Goal: Task Accomplishment & Management: Manage account settings

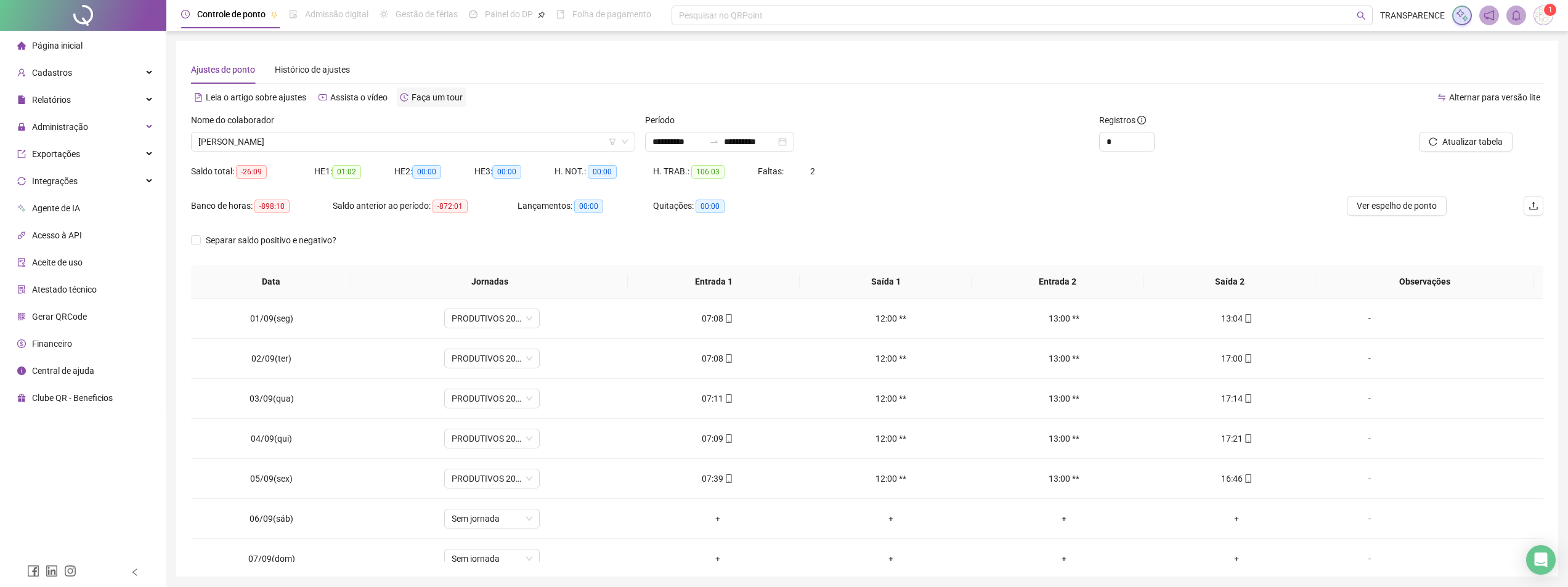
scroll to position [43, 0]
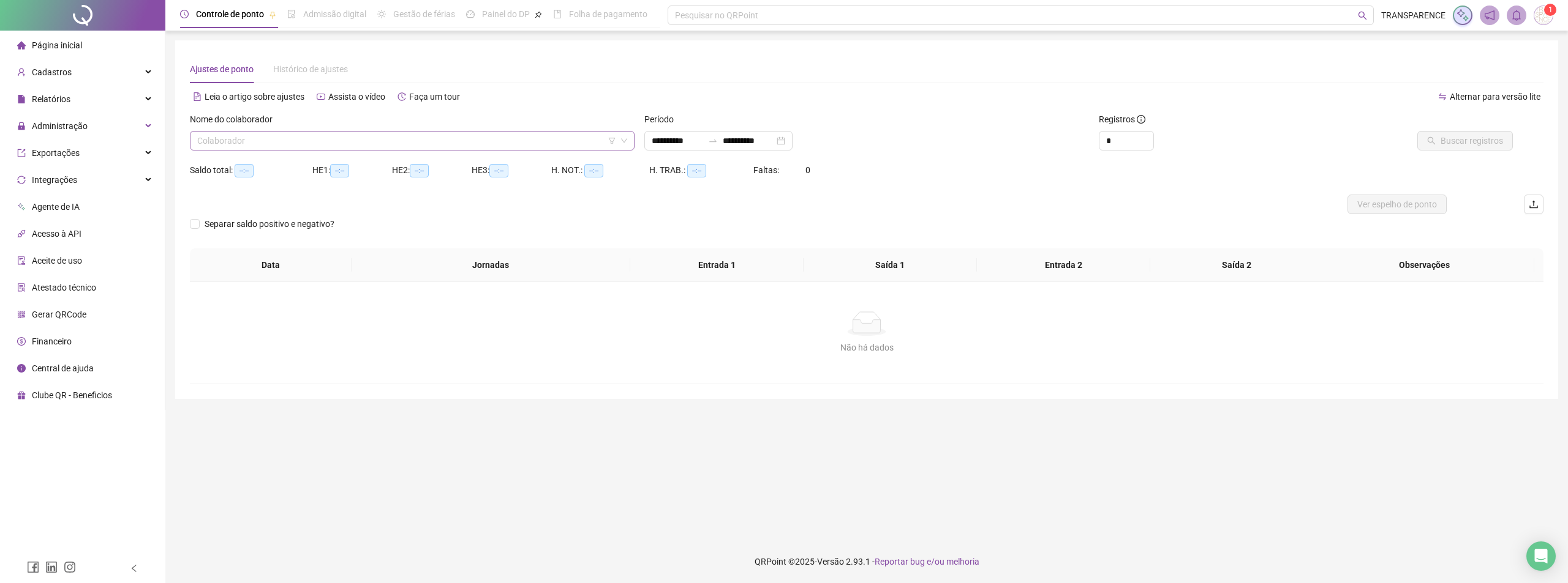
click at [627, 142] on icon "down" at bounding box center [624, 140] width 7 height 7
click at [626, 140] on icon "down" at bounding box center [624, 141] width 6 height 4
click at [910, 186] on div "Saldo total: --:-- HE 1: --:-- HE 2: --:-- HE 3: --:-- H. NOT.: --:-- H. TRAB.:…" at bounding box center [866, 177] width 1353 height 34
click at [574, 141] on input "search" at bounding box center [407, 140] width 419 height 18
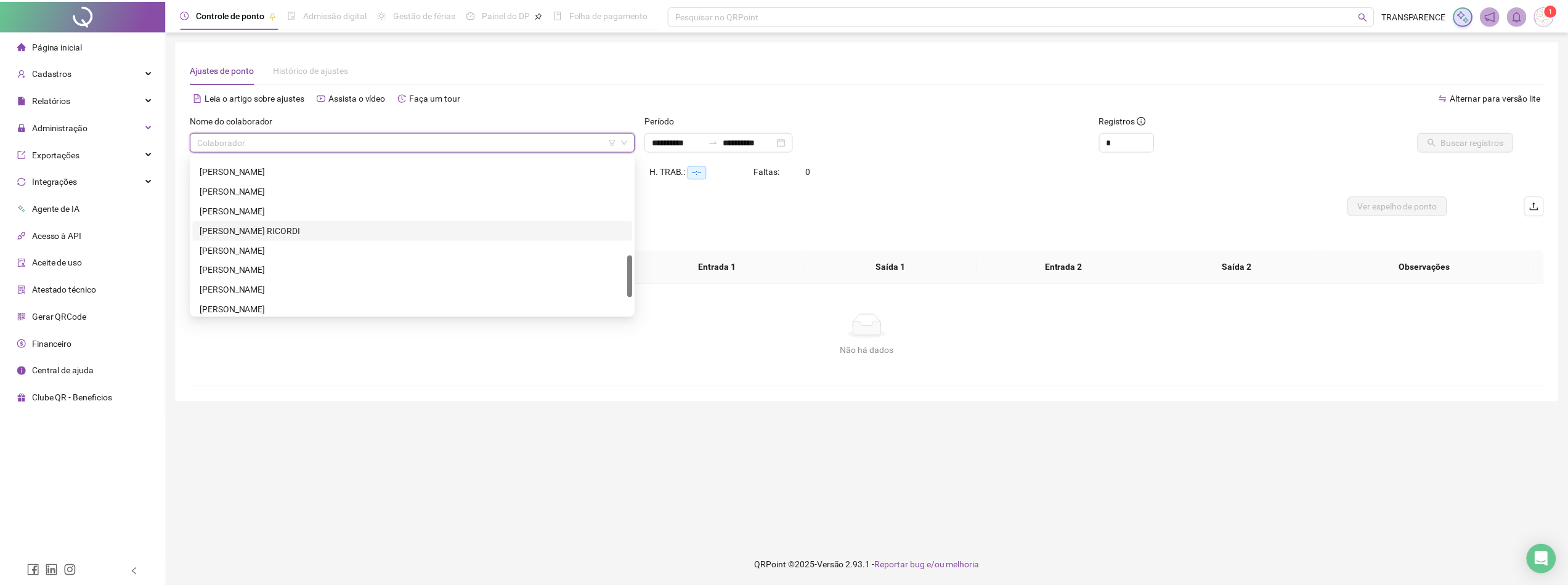
scroll to position [433, 0]
click at [444, 306] on div "TAYNA DE JESUS DE SANTANA" at bounding box center [414, 304] width 427 height 14
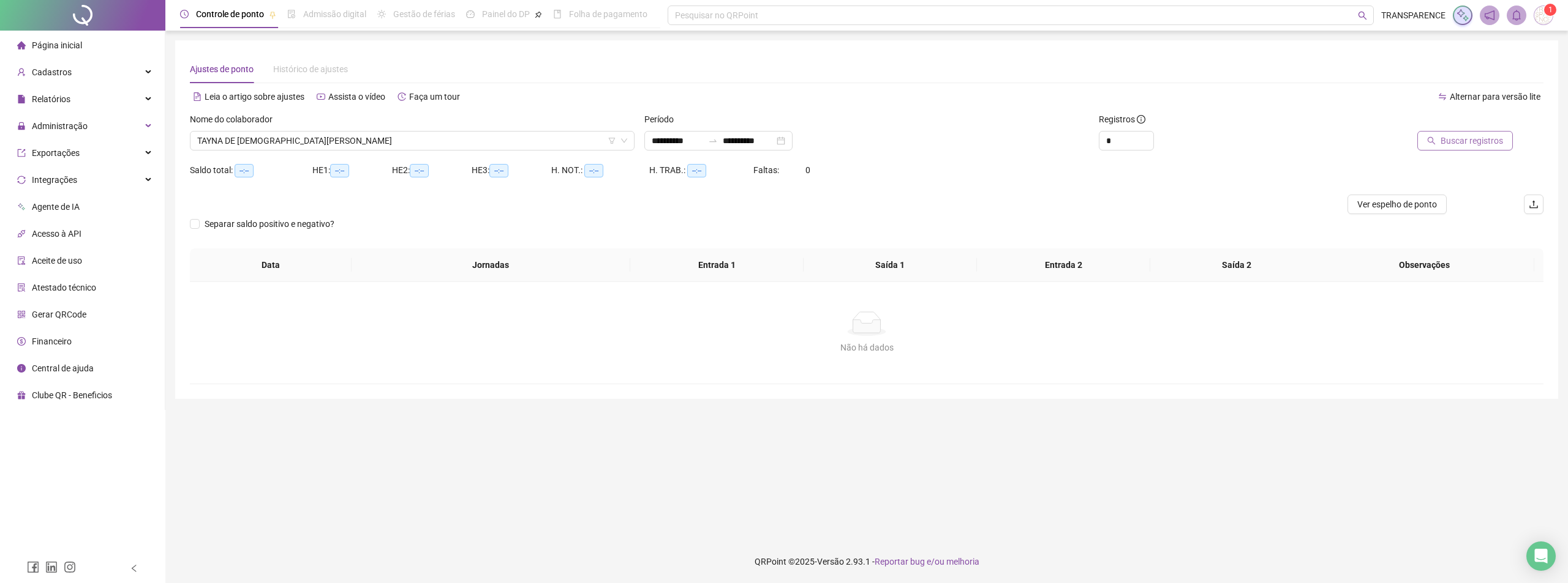
click at [1489, 138] on span "Buscar registros" at bounding box center [1471, 141] width 62 height 13
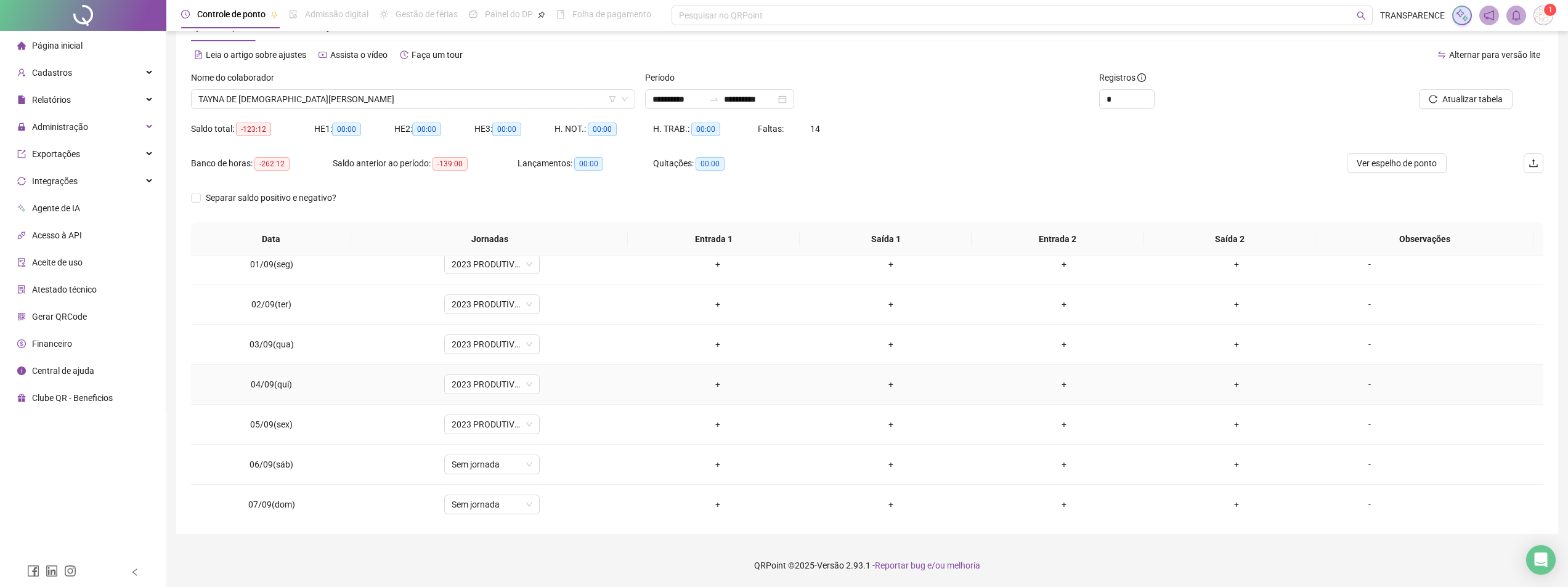
scroll to position [0, 0]
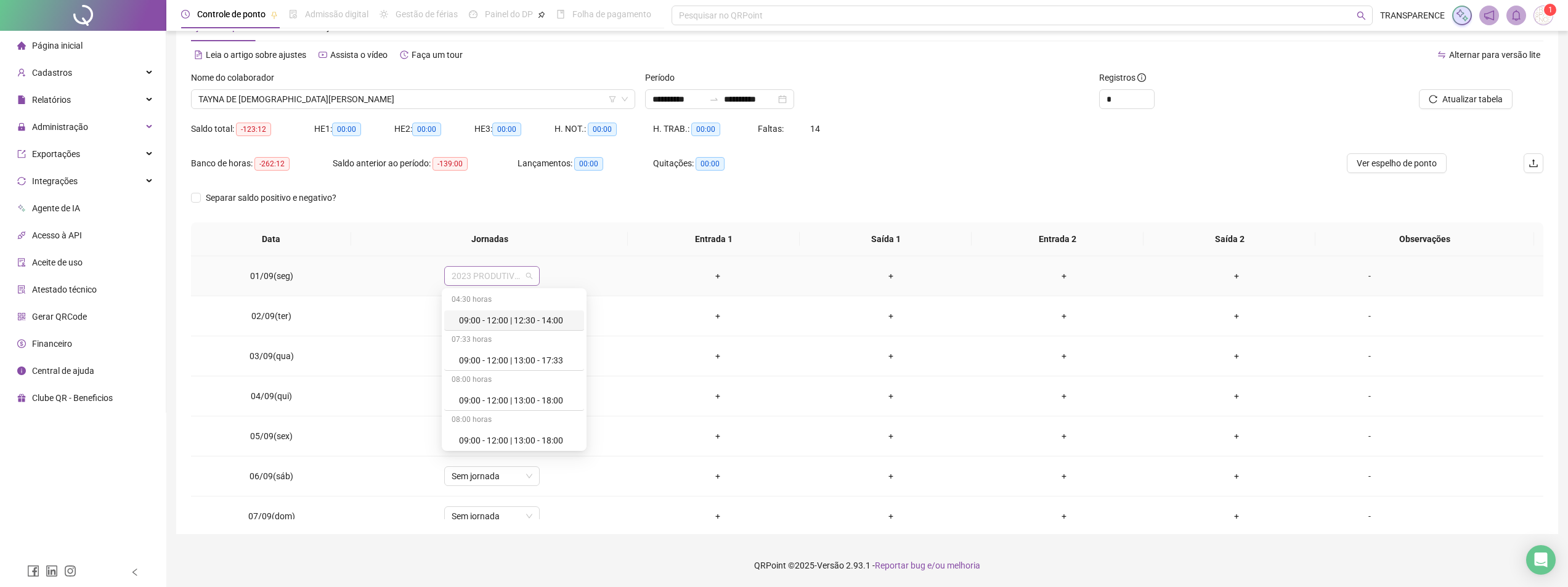
click at [526, 274] on span "2023 PRODUTIVOS" at bounding box center [492, 276] width 81 height 18
click at [507, 347] on div "Férias" at bounding box center [518, 351] width 118 height 14
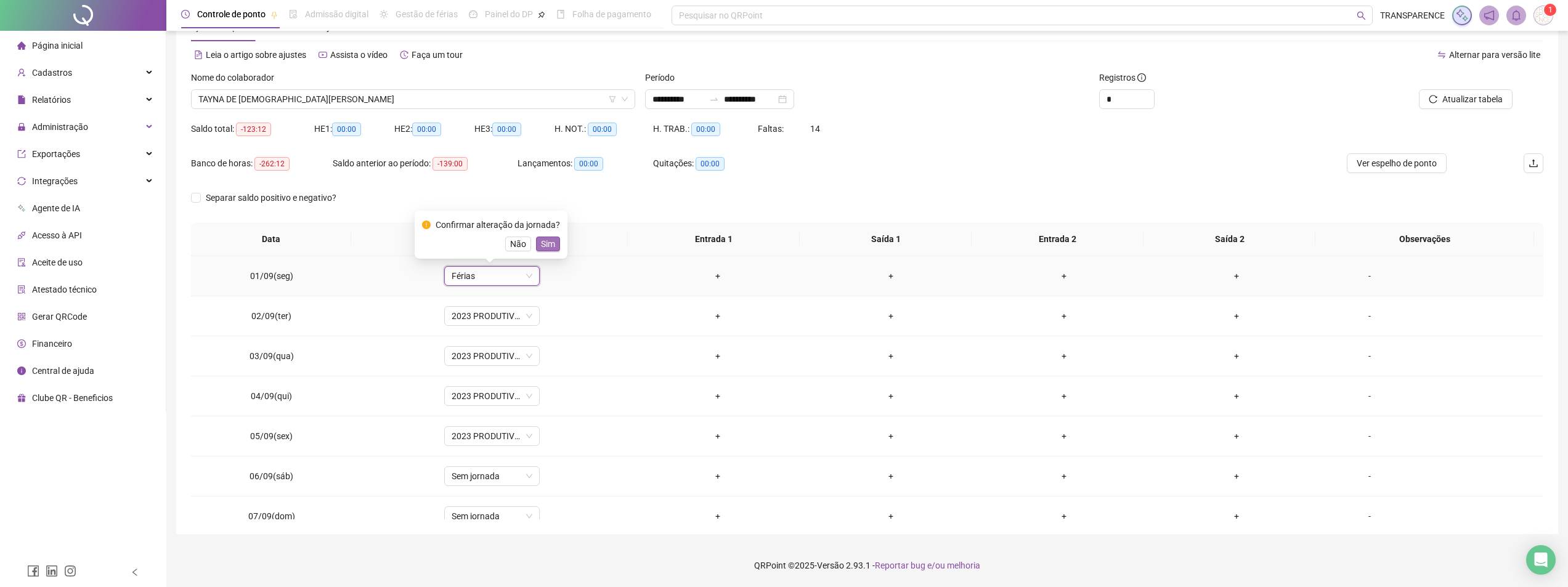
click at [546, 245] on span "Sim" at bounding box center [548, 244] width 14 height 14
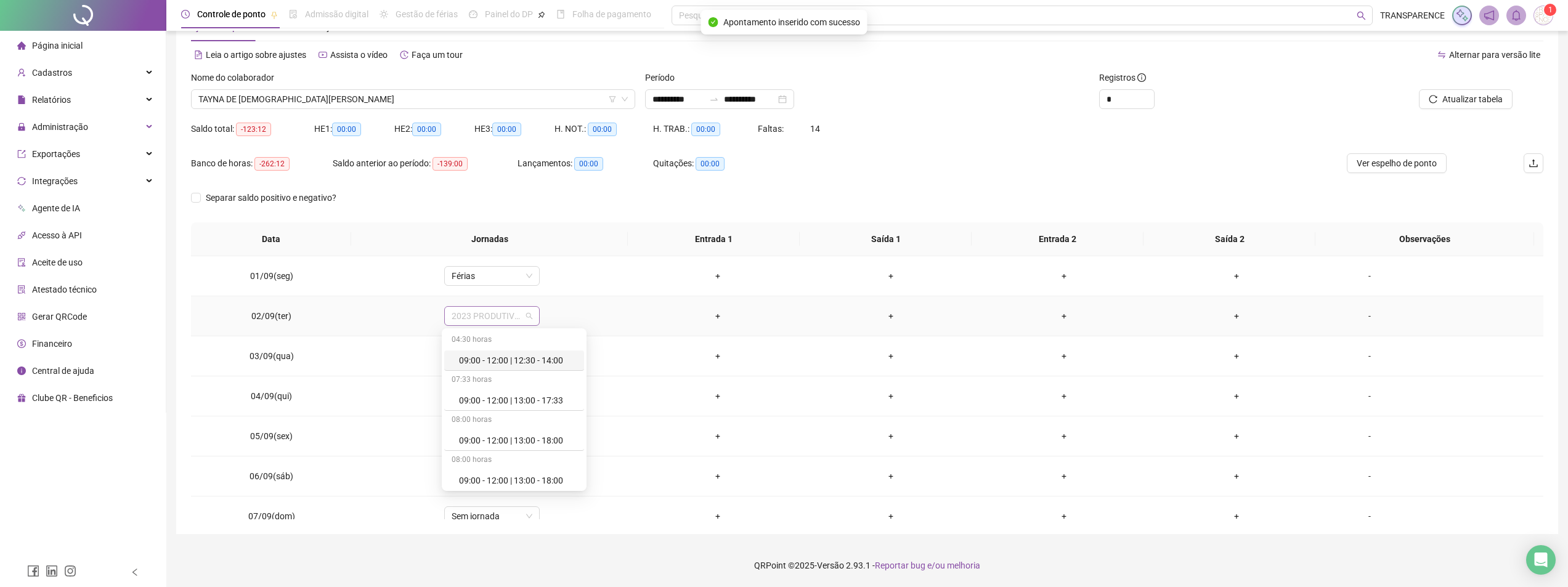
click at [516, 313] on span "2023 PRODUTIVOS" at bounding box center [492, 316] width 81 height 18
click at [531, 387] on div "Férias" at bounding box center [518, 391] width 118 height 14
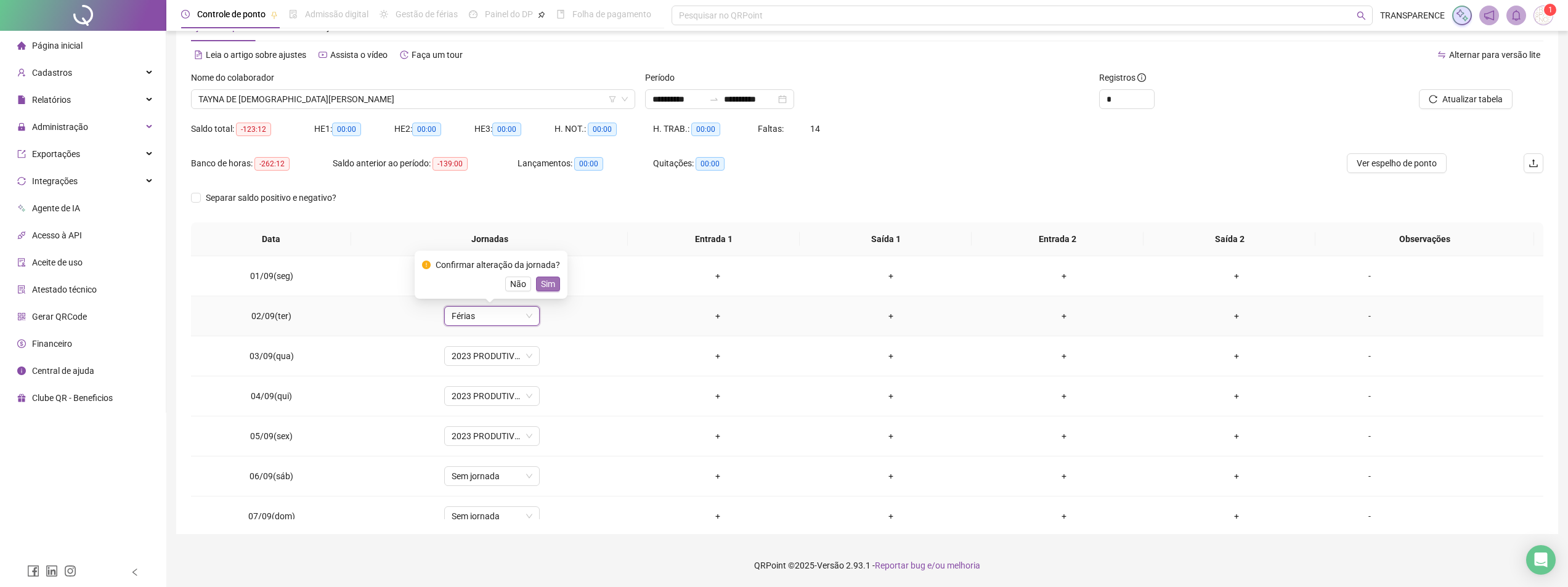
click at [552, 283] on span "Sim" at bounding box center [548, 284] width 14 height 14
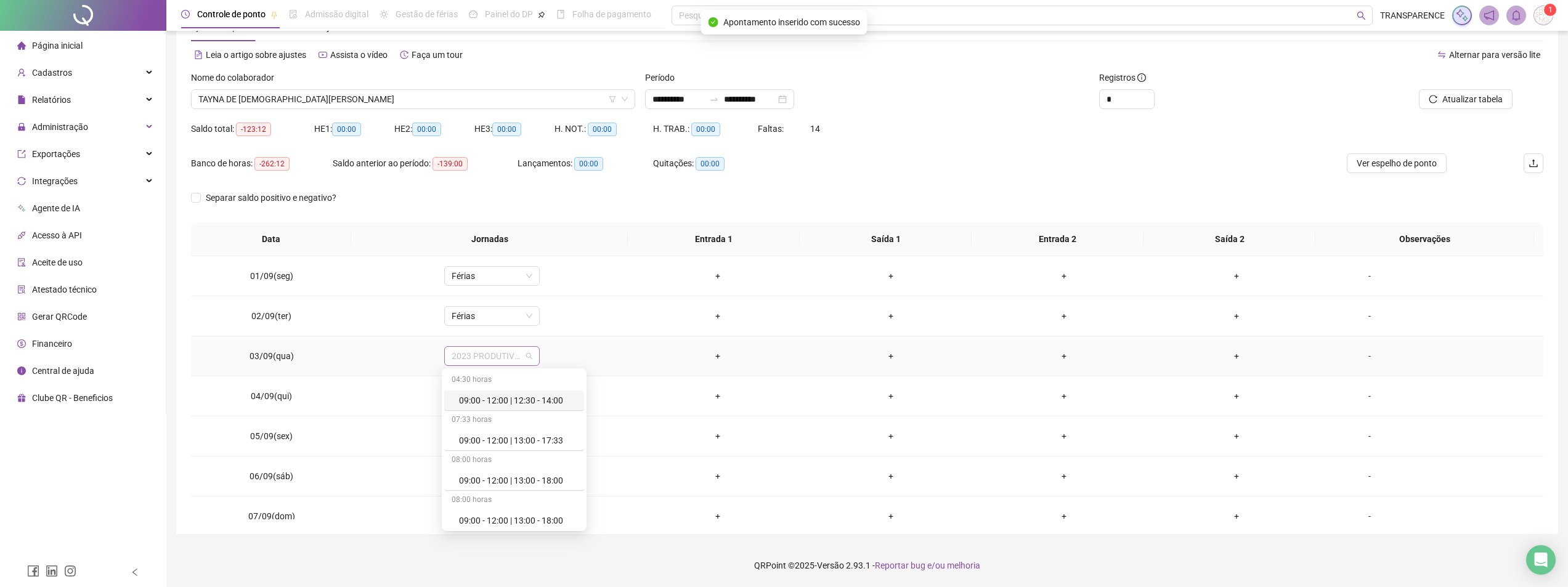
click at [514, 356] on span "2023 PRODUTIVOS" at bounding box center [492, 356] width 81 height 18
click at [494, 493] on div "Férias" at bounding box center [518, 493] width 118 height 14
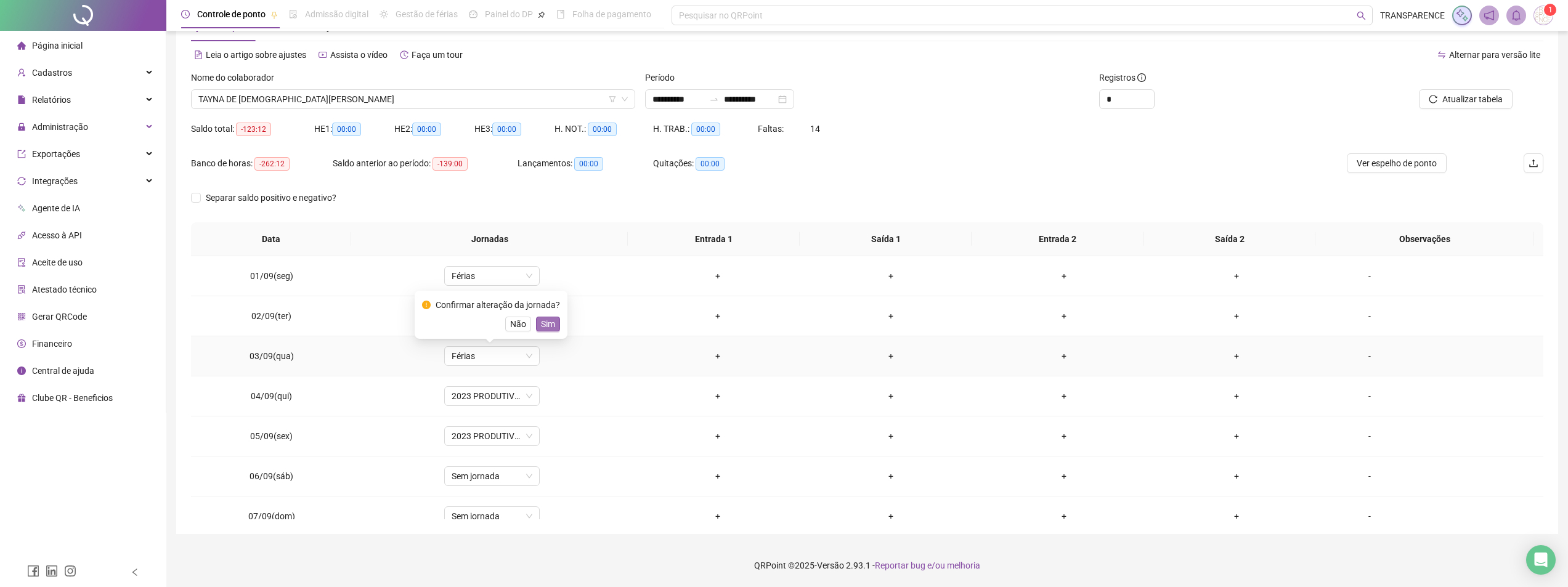
click at [552, 319] on span "Sim" at bounding box center [548, 324] width 14 height 14
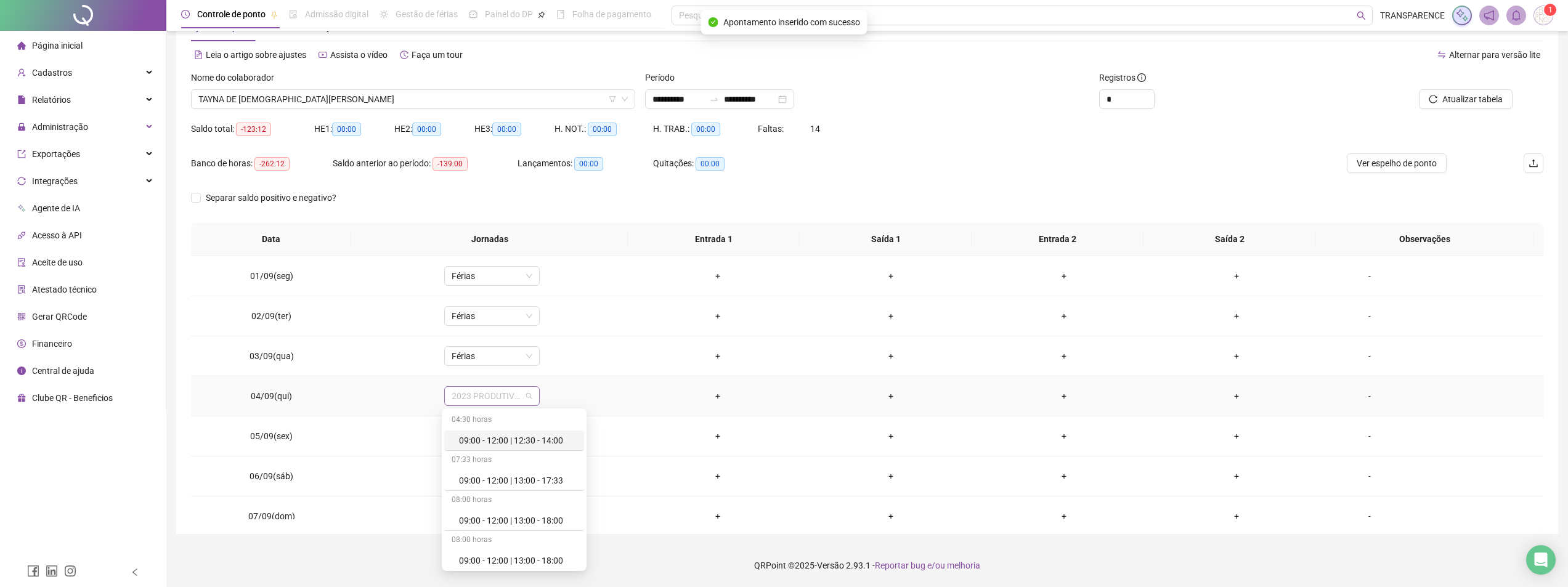
click at [516, 397] on span "2023 PRODUTIVOS" at bounding box center [492, 395] width 81 height 18
click at [514, 472] on div "Férias" at bounding box center [518, 472] width 118 height 14
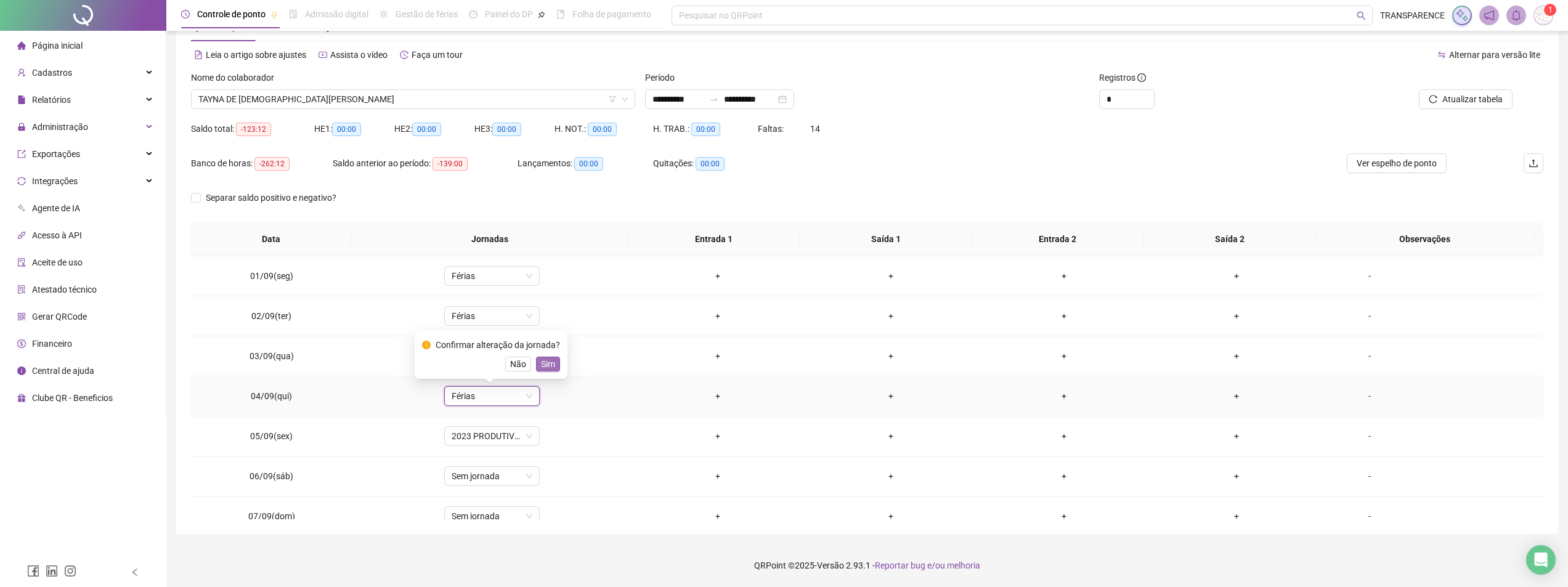
click at [553, 366] on button "Sim" at bounding box center [548, 364] width 24 height 15
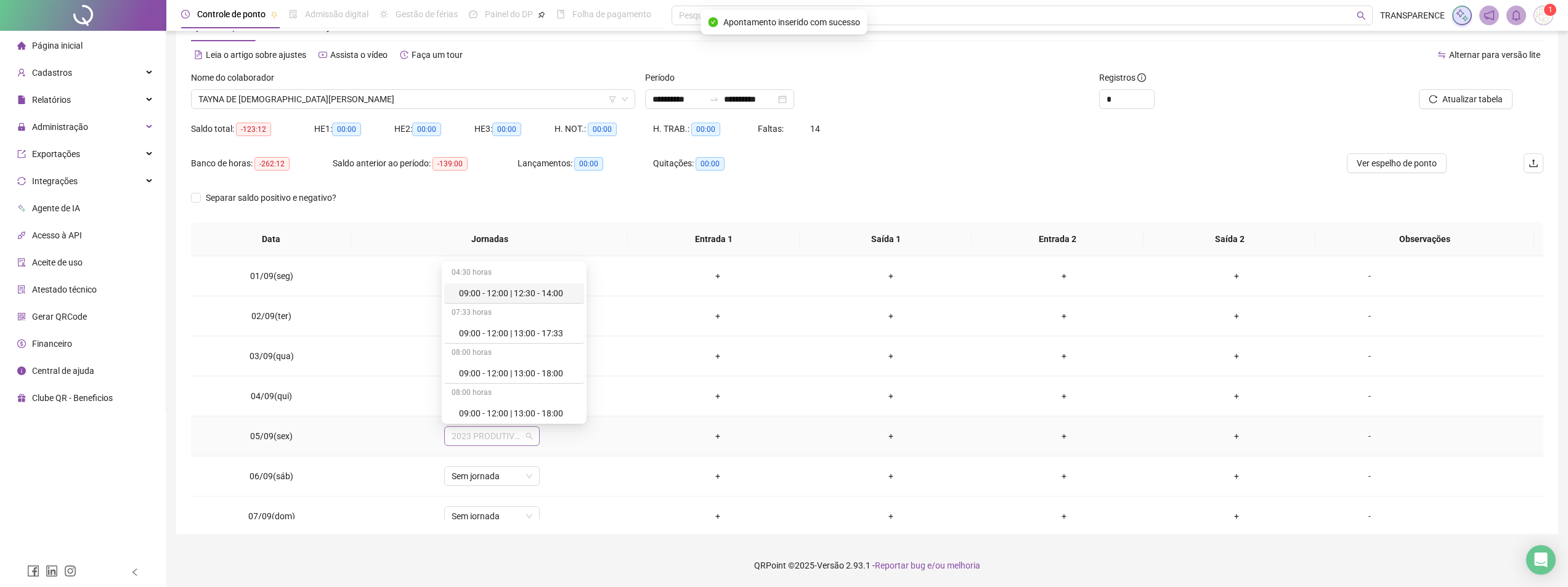
click at [500, 440] on span "2023 PRODUTIVOS" at bounding box center [492, 435] width 81 height 18
click at [538, 325] on div "Férias" at bounding box center [518, 324] width 118 height 14
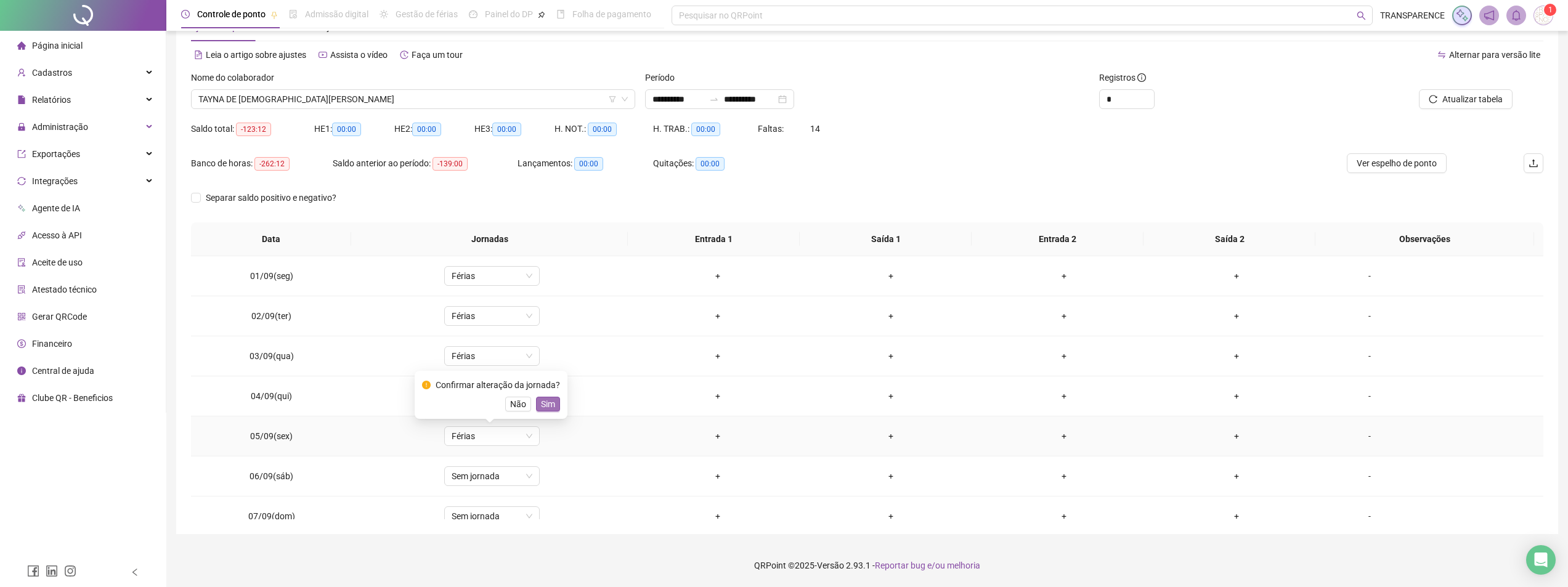
click at [543, 400] on span "Sim" at bounding box center [548, 404] width 14 height 14
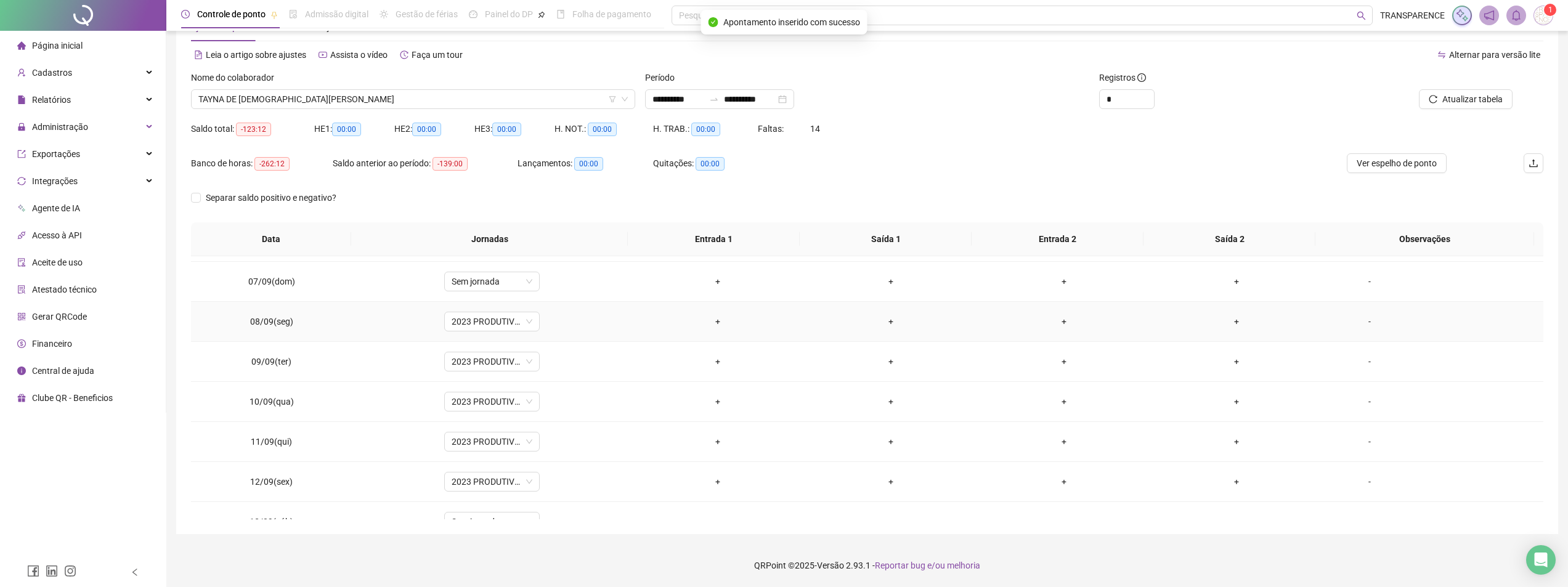
scroll to position [308, 0]
click at [514, 287] on span "2023 PRODUTIVOS" at bounding box center [492, 288] width 81 height 18
click at [497, 364] on div "Férias" at bounding box center [518, 363] width 118 height 14
click at [550, 260] on span "Sim" at bounding box center [548, 256] width 14 height 14
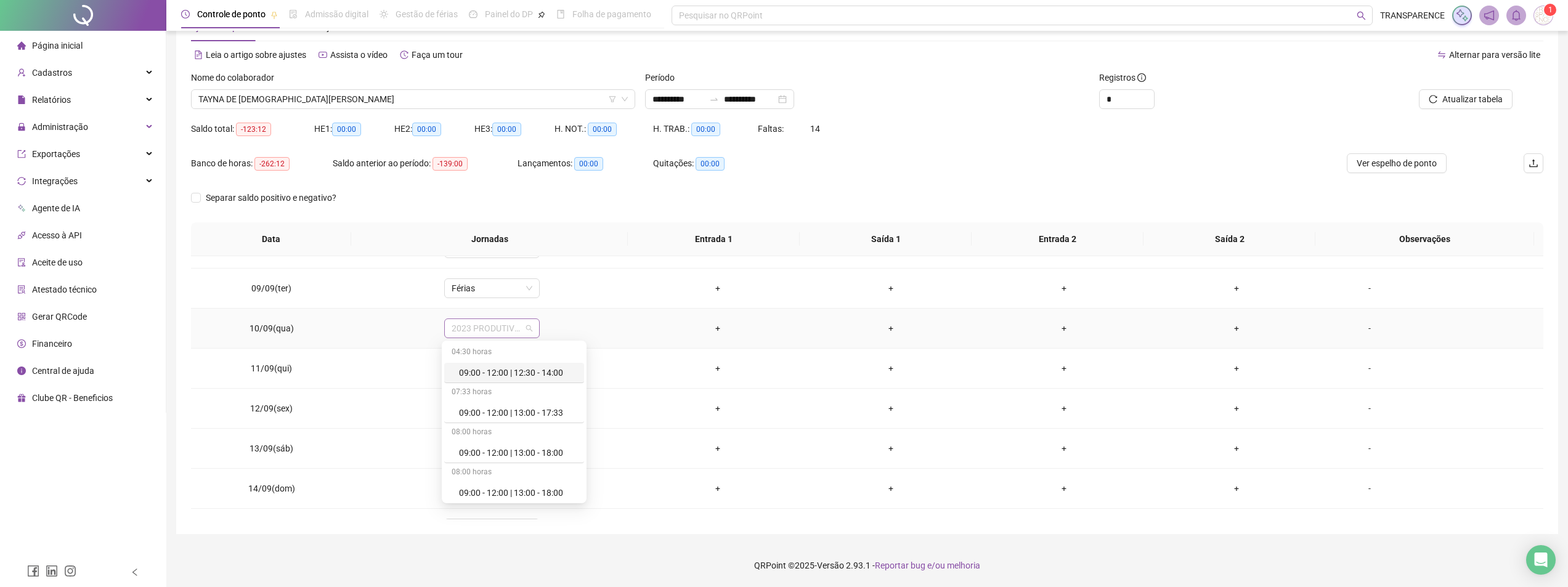
click at [512, 327] on span "2023 PRODUTIVOS" at bounding box center [492, 328] width 81 height 18
click at [497, 406] on div "Férias" at bounding box center [518, 404] width 118 height 14
click at [552, 300] on span "Sim" at bounding box center [548, 296] width 14 height 14
click at [503, 373] on span "2023 PRODUTIVOS" at bounding box center [492, 368] width 81 height 18
click at [501, 451] on div "Férias" at bounding box center [514, 444] width 140 height 20
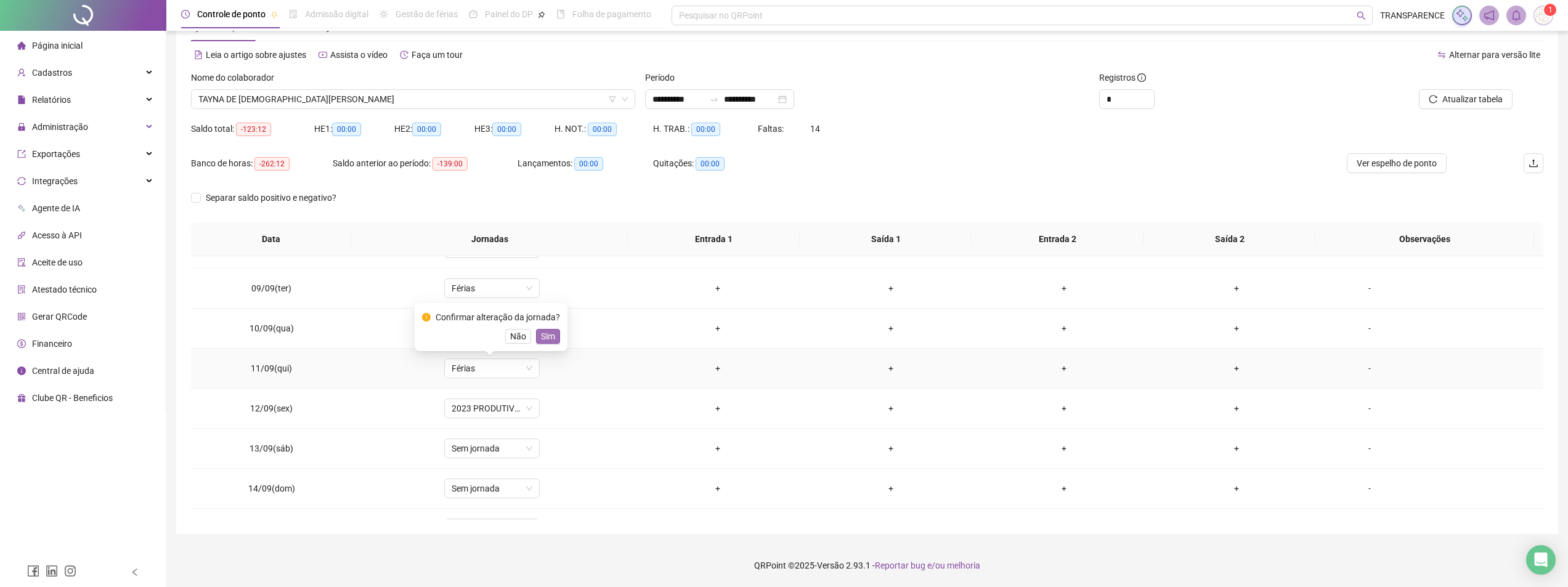
click at [552, 336] on button "Sim" at bounding box center [548, 336] width 24 height 15
click at [512, 410] on span "2023 PRODUTIVOS" at bounding box center [492, 408] width 81 height 18
click at [510, 478] on div "Férias" at bounding box center [518, 484] width 118 height 14
click at [546, 373] on span "Sim" at bounding box center [548, 376] width 14 height 14
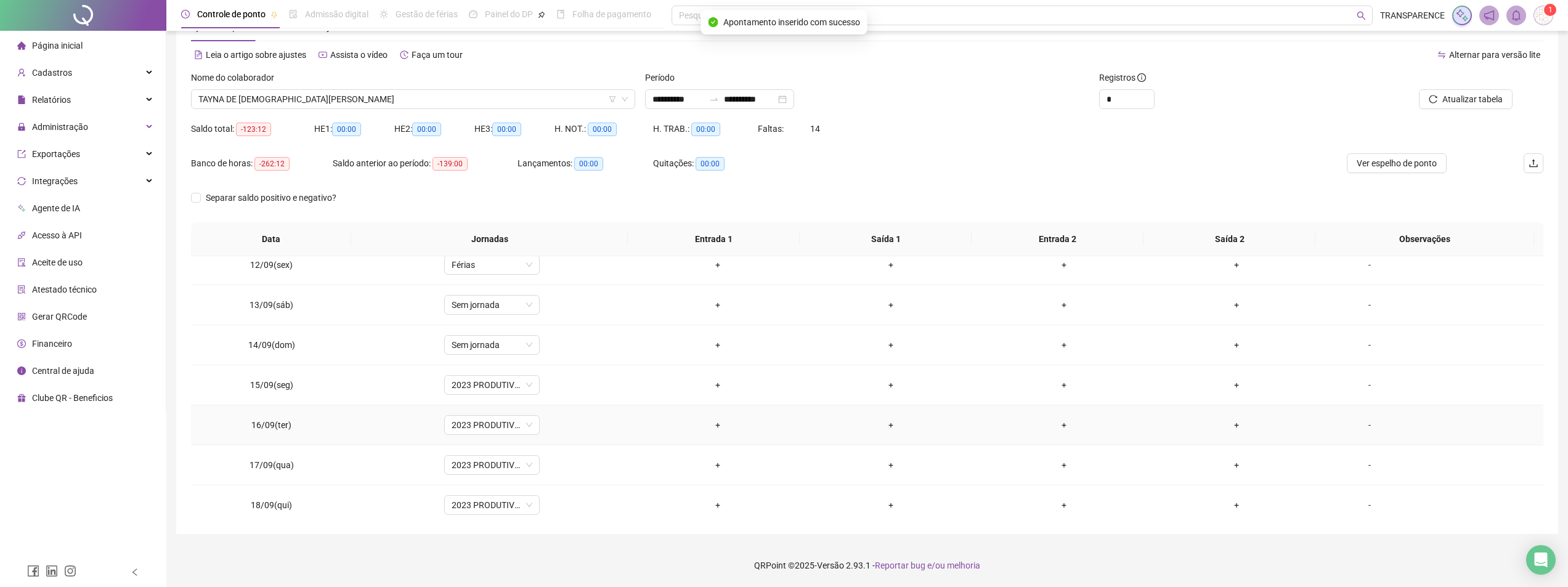
scroll to position [458, 0]
click at [522, 369] on div "2023 PRODUTIVOS" at bounding box center [492, 378] width 96 height 20
click at [508, 455] on div "Férias" at bounding box center [518, 454] width 118 height 14
click at [546, 342] on span "Sim" at bounding box center [548, 347] width 14 height 14
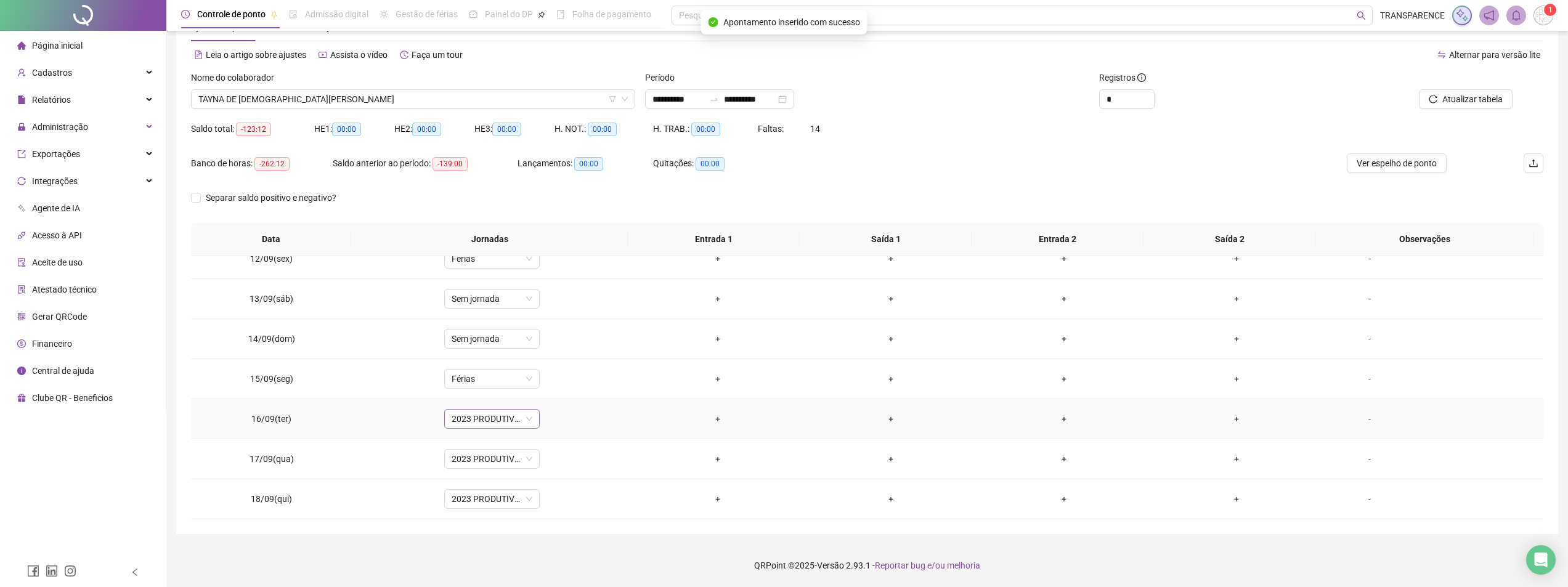
click at [508, 421] on span "2023 PRODUTIVOS" at bounding box center [492, 419] width 81 height 18
click at [523, 366] on div "Férias" at bounding box center [518, 368] width 118 height 14
click at [543, 387] on span "Sim" at bounding box center [548, 387] width 14 height 14
click at [512, 455] on span "2023 PRODUTIVOS" at bounding box center [492, 459] width 81 height 18
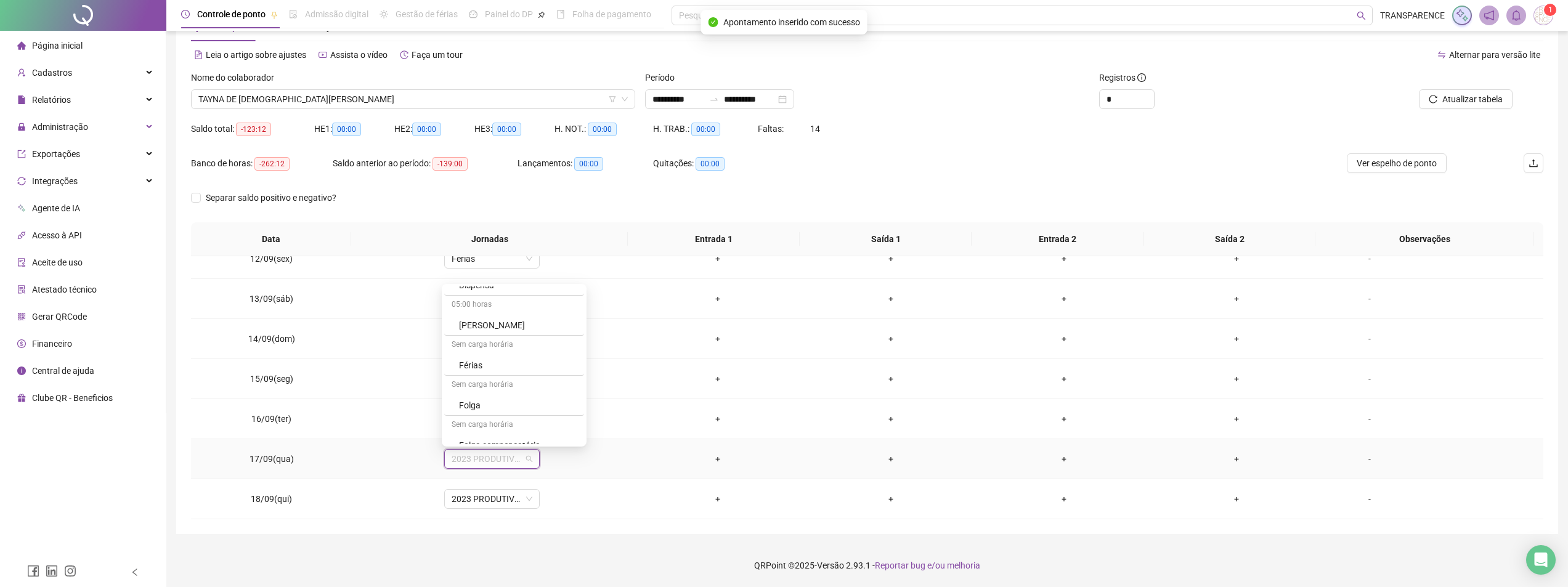
scroll to position [370, 0]
click at [546, 343] on div "Férias" at bounding box center [518, 347] width 118 height 14
click at [545, 423] on span "Sim" at bounding box center [548, 427] width 14 height 14
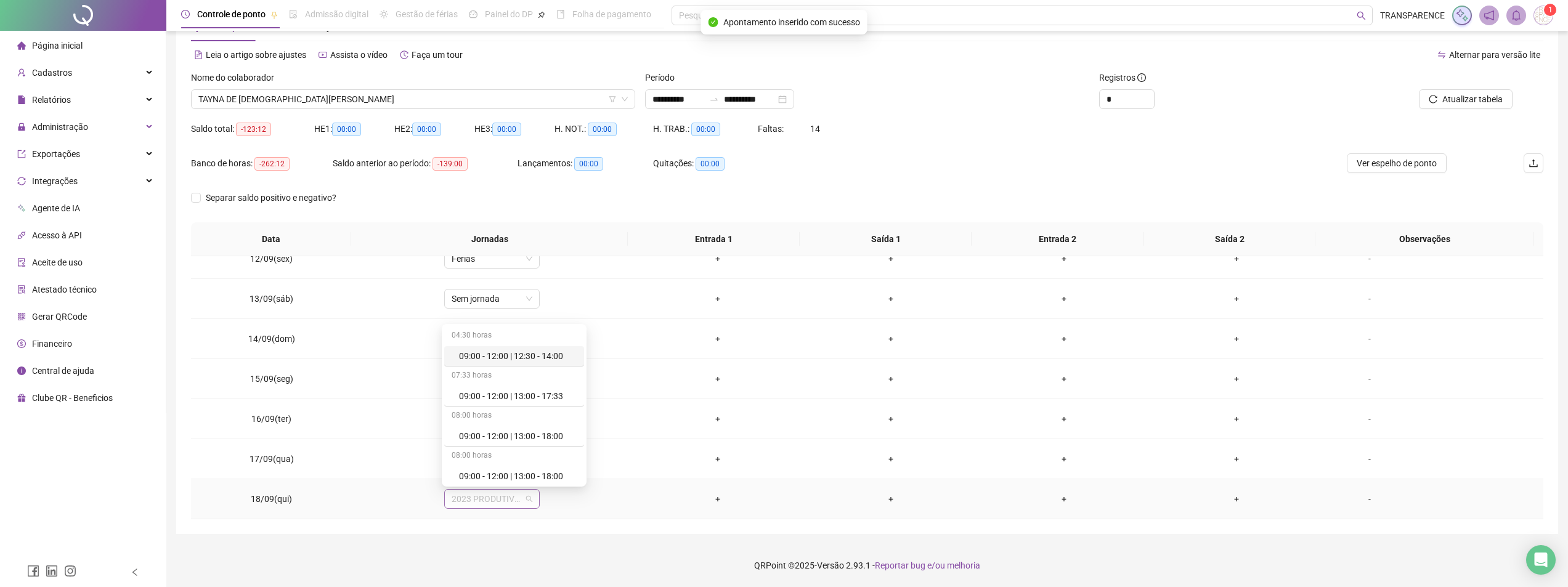
click at [496, 506] on span "2023 PRODUTIVOS" at bounding box center [492, 499] width 81 height 18
click at [537, 385] on div "Férias" at bounding box center [518, 387] width 118 height 14
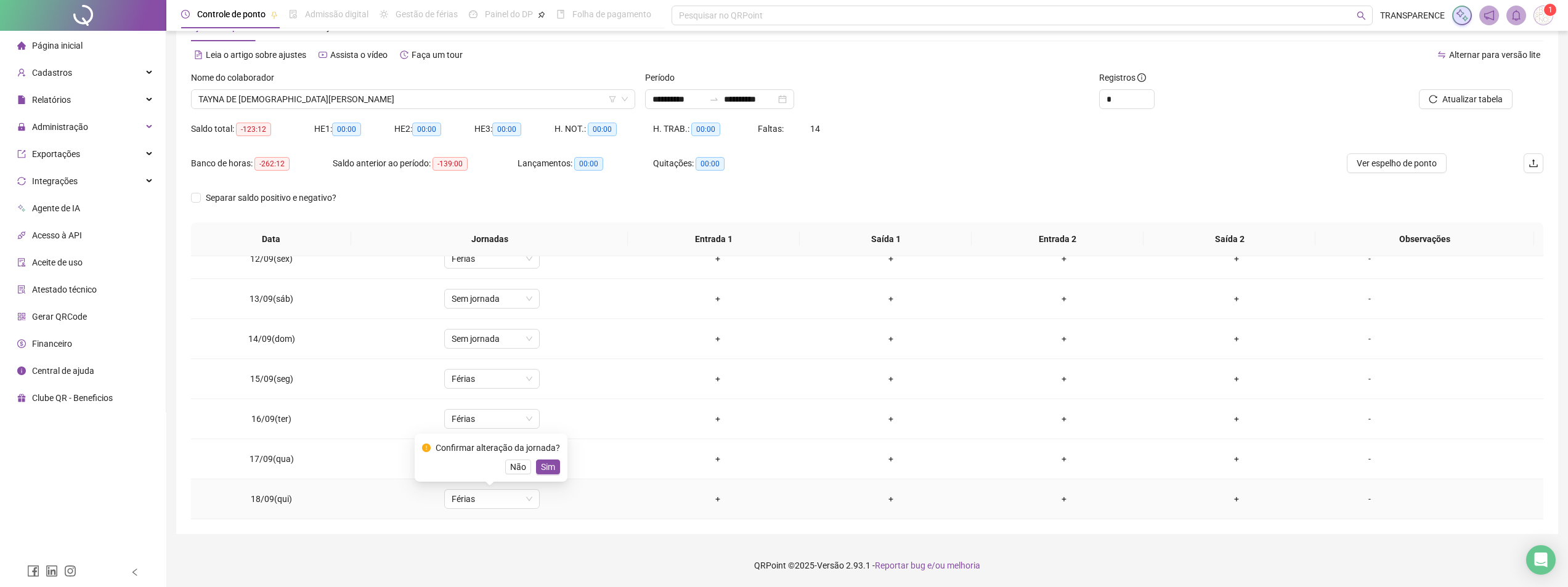
click at [541, 466] on span "Sim" at bounding box center [548, 467] width 14 height 14
click at [765, 93] on input "**********" at bounding box center [750, 99] width 52 height 14
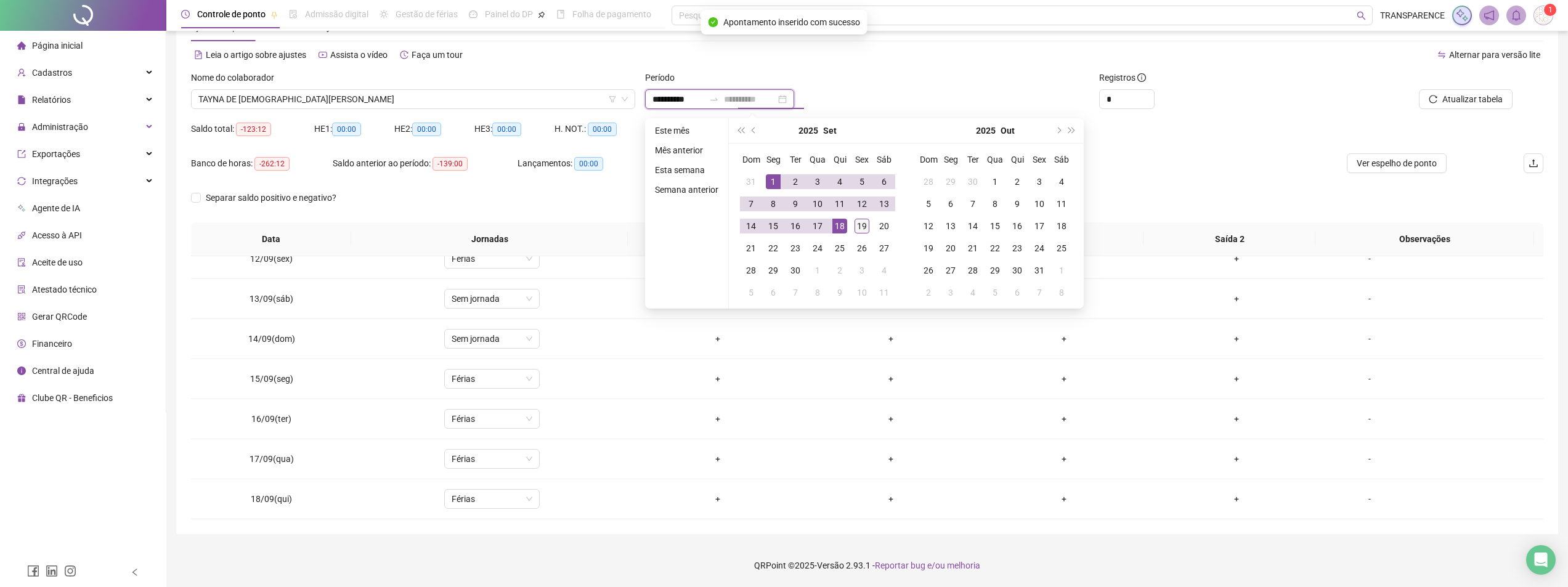
type input "**********"
click at [857, 221] on div "19" at bounding box center [862, 226] width 15 height 15
type input "**********"
click at [770, 177] on div "1" at bounding box center [773, 182] width 15 height 15
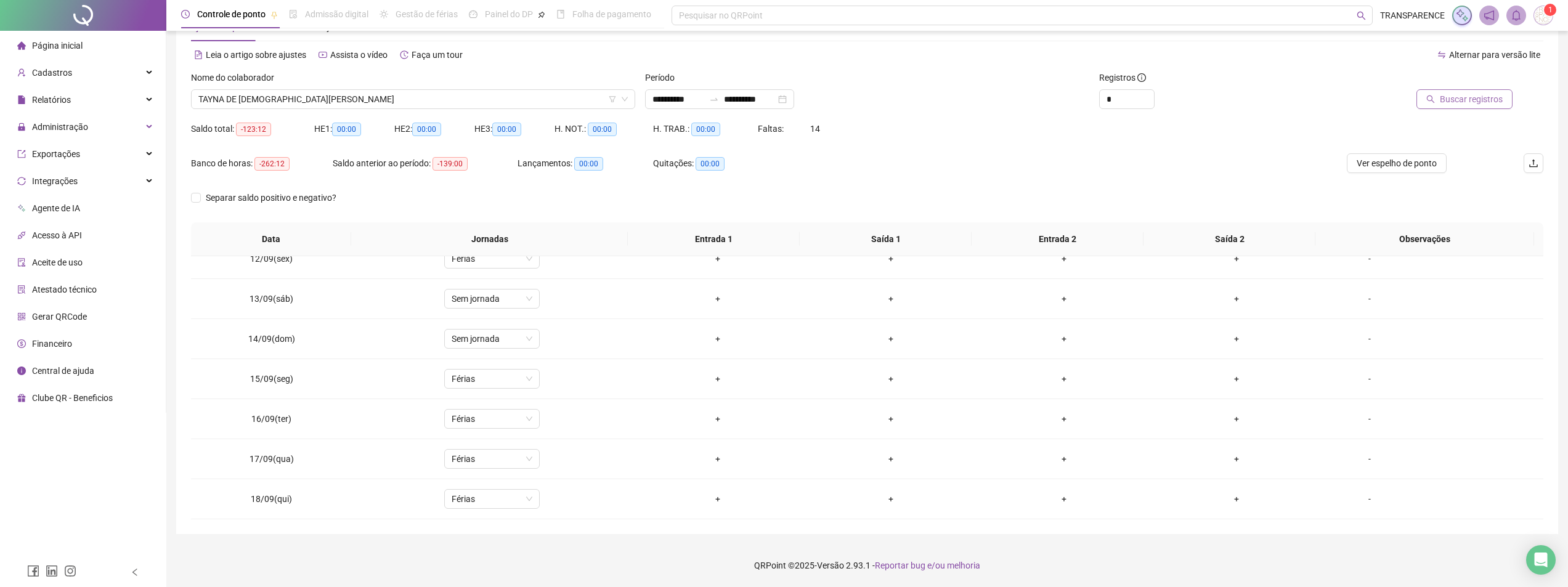
click at [1457, 99] on span "Buscar registros" at bounding box center [1471, 99] width 63 height 14
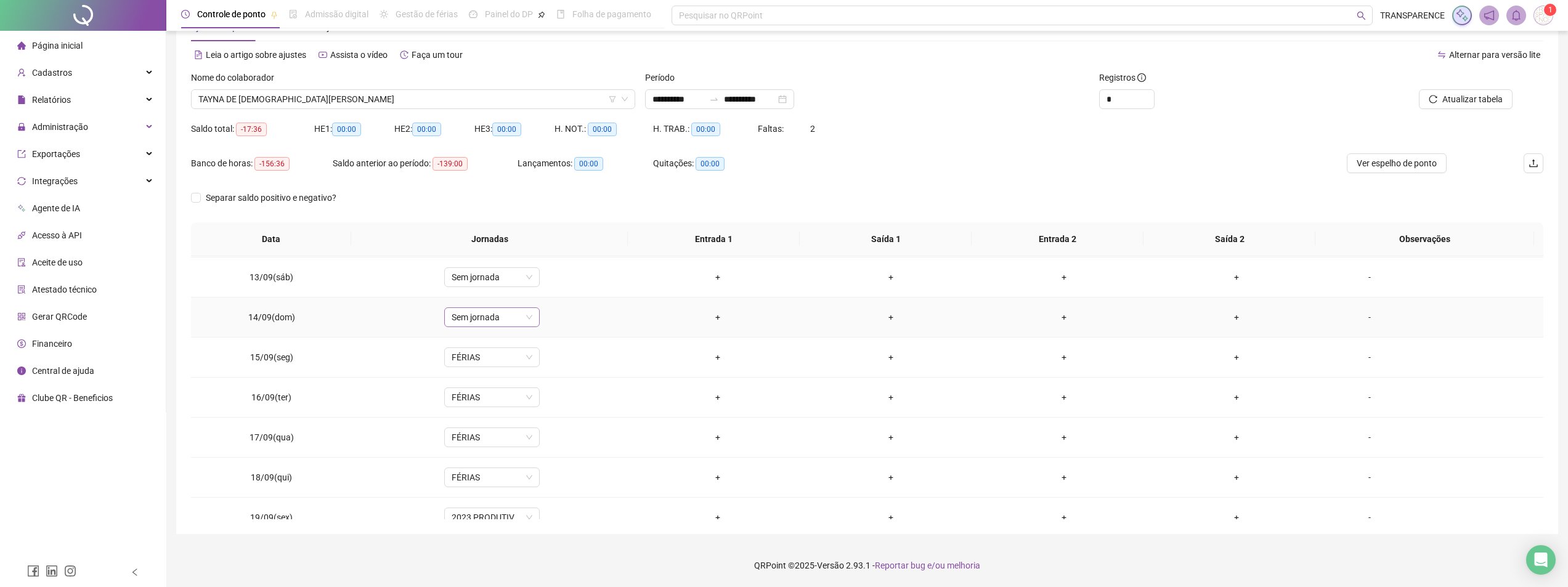
scroll to position [498, 0]
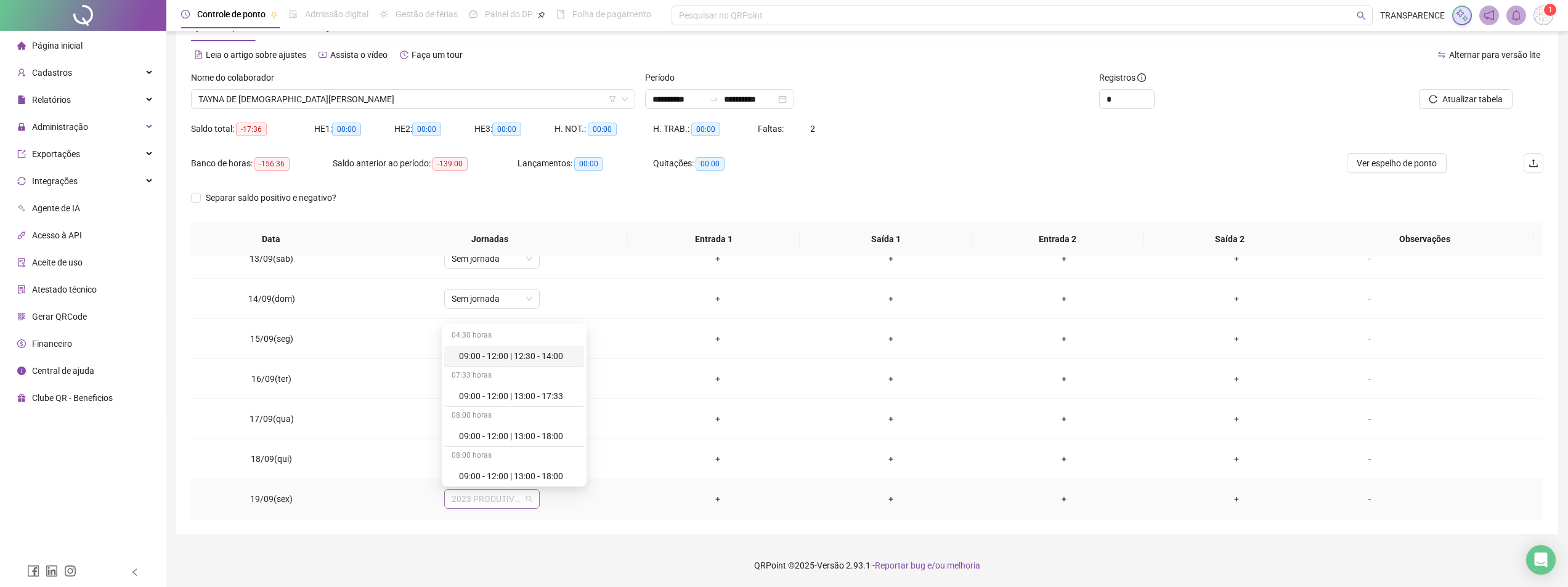
click at [505, 504] on span "2023 PRODUTIVOS" at bounding box center [492, 499] width 81 height 18
click at [507, 389] on div "Férias" at bounding box center [518, 387] width 118 height 14
click at [552, 460] on button "Sim" at bounding box center [548, 467] width 24 height 15
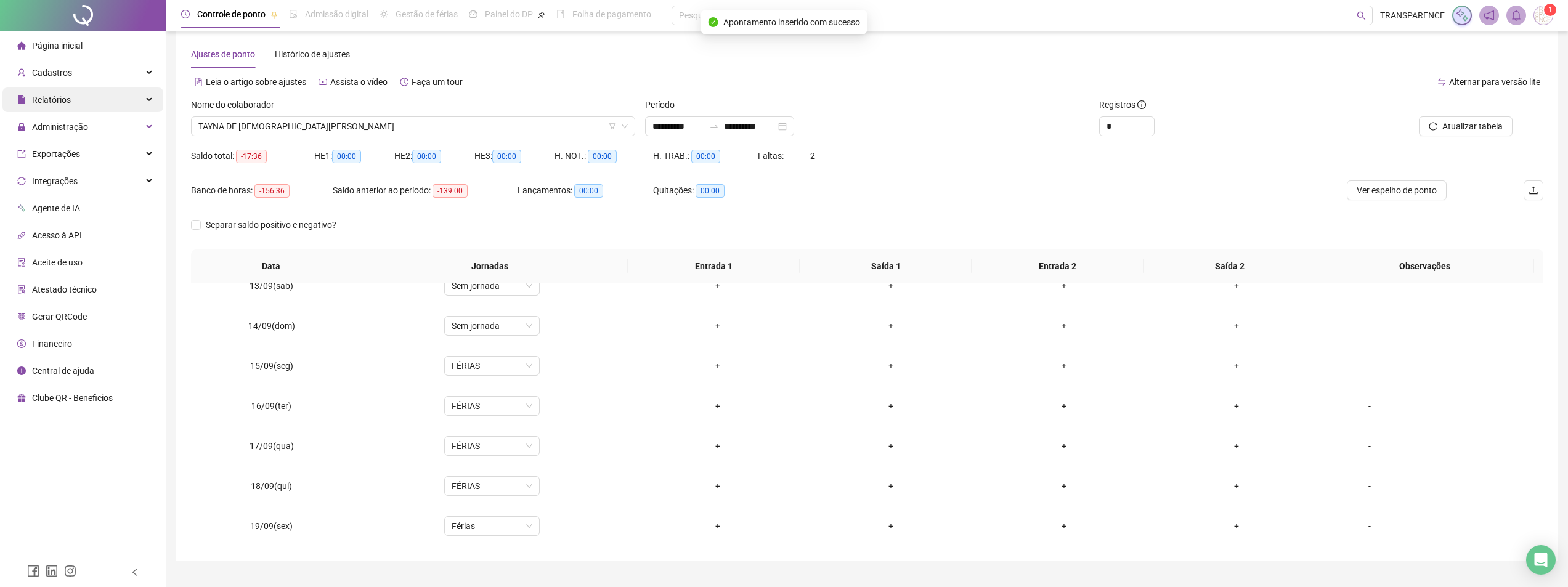
scroll to position [0, 0]
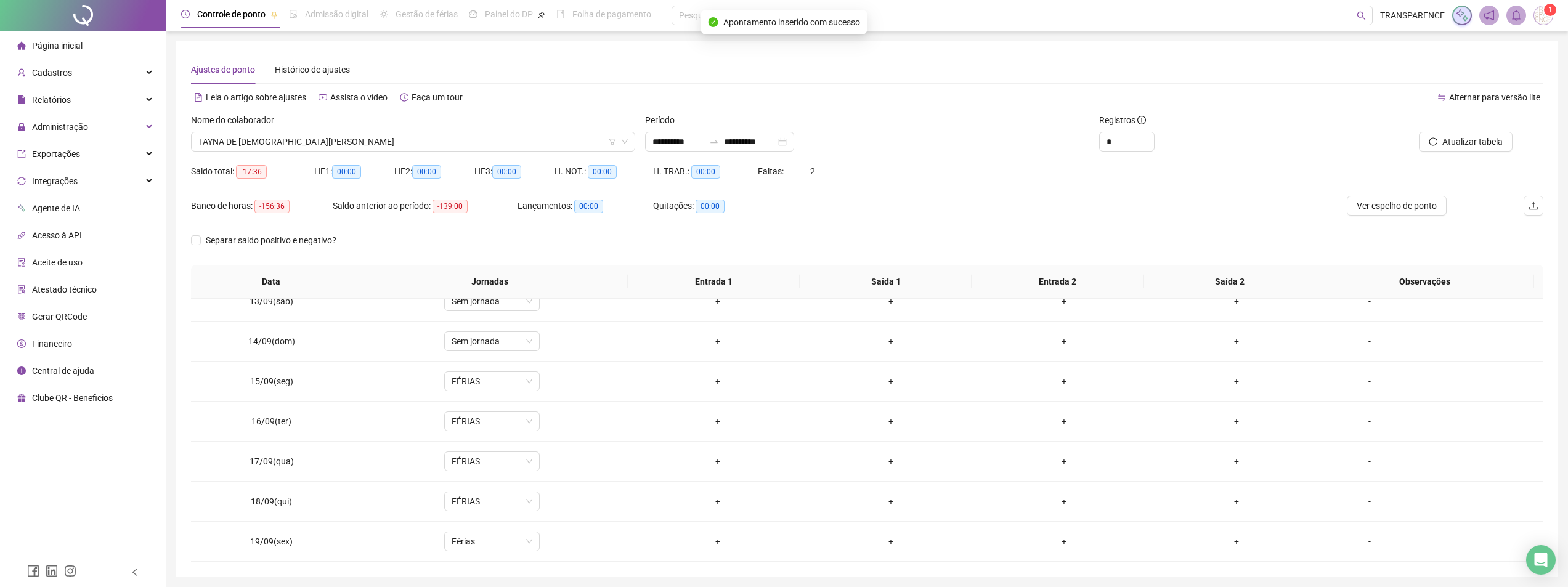
click at [111, 48] on li "Página inicial" at bounding box center [83, 46] width 161 height 24
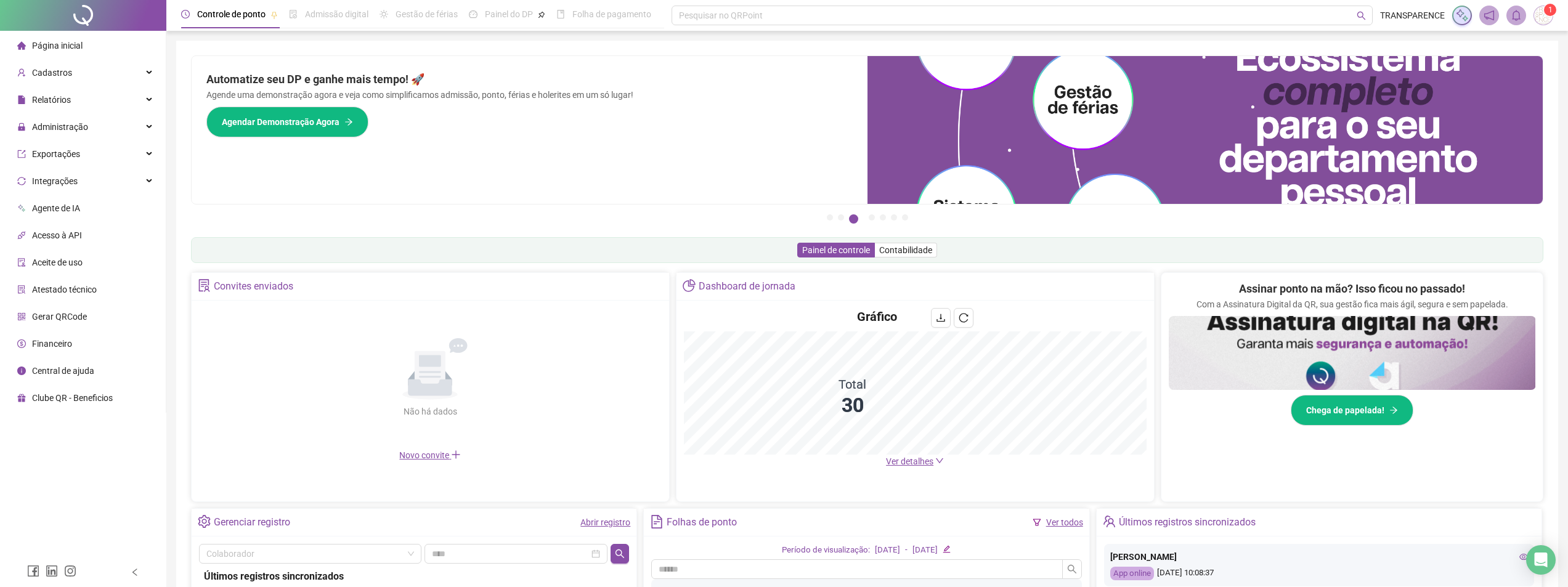
drag, startPoint x: 118, startPoint y: 127, endPoint x: 109, endPoint y: 142, distance: 17.5
click at [117, 128] on div "Administração" at bounding box center [83, 127] width 161 height 24
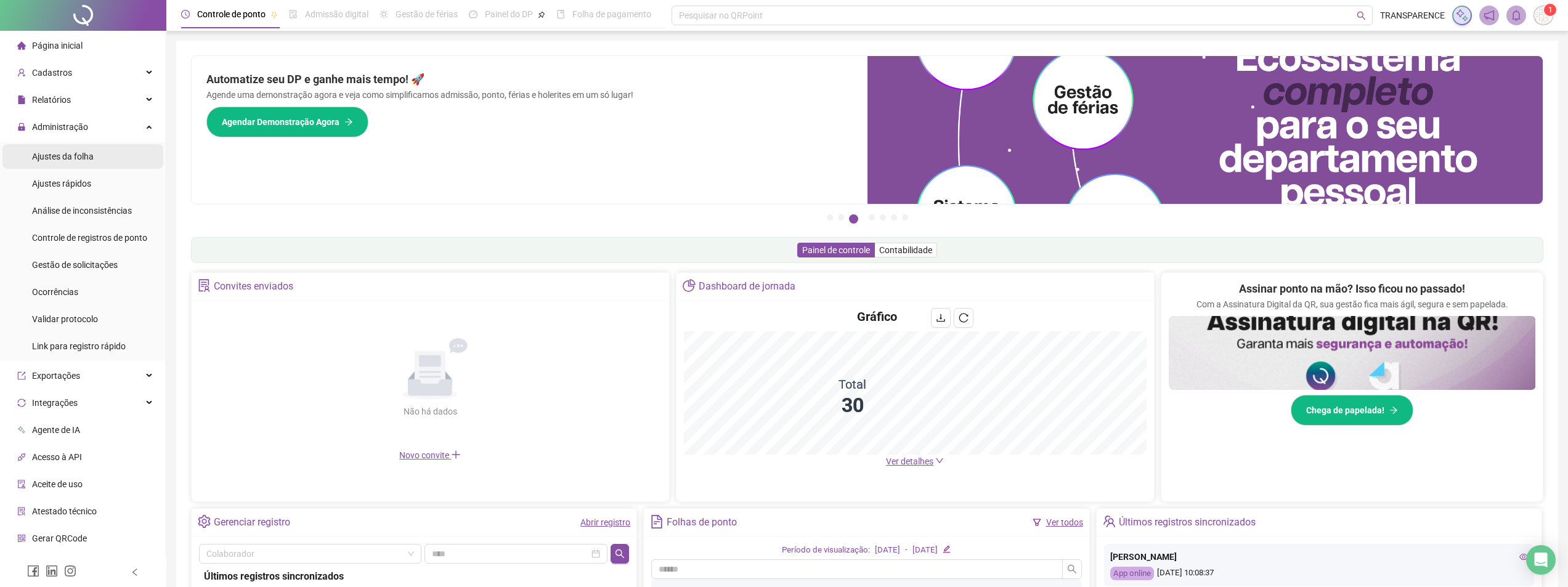
click at [103, 167] on li "Ajustes da folha" at bounding box center [83, 156] width 161 height 24
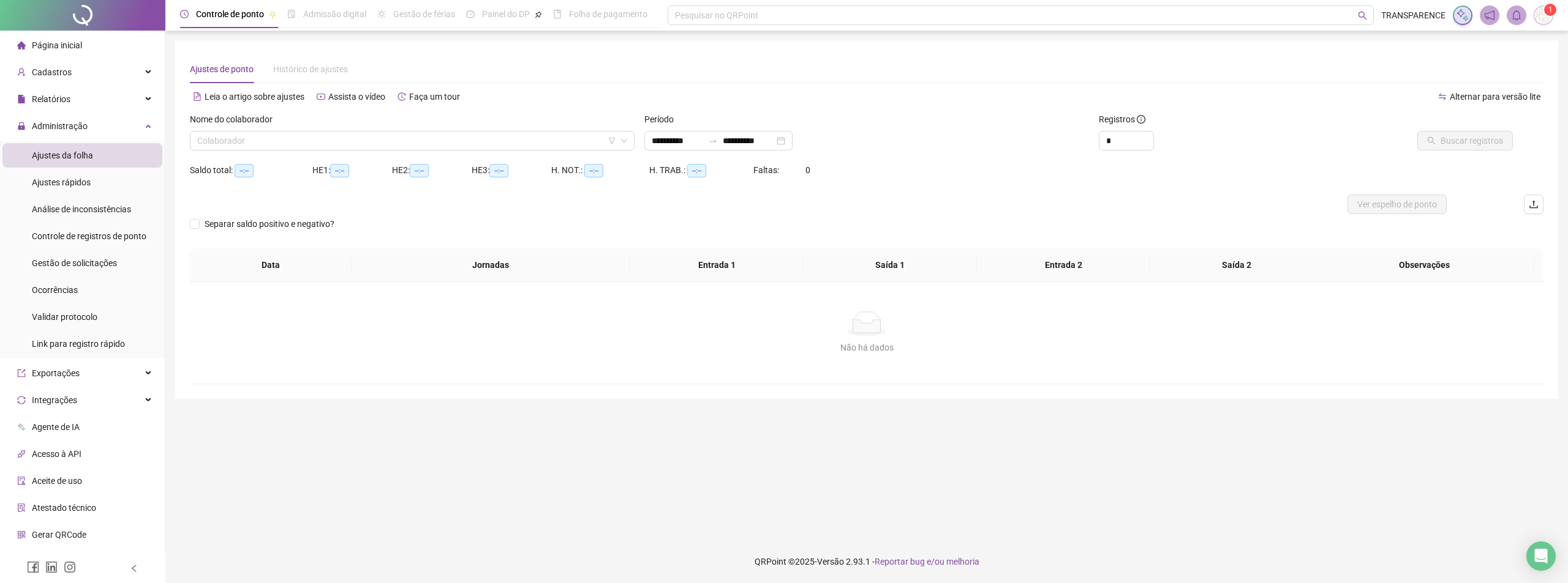
type input "**********"
